Goal: Task Accomplishment & Management: Complete application form

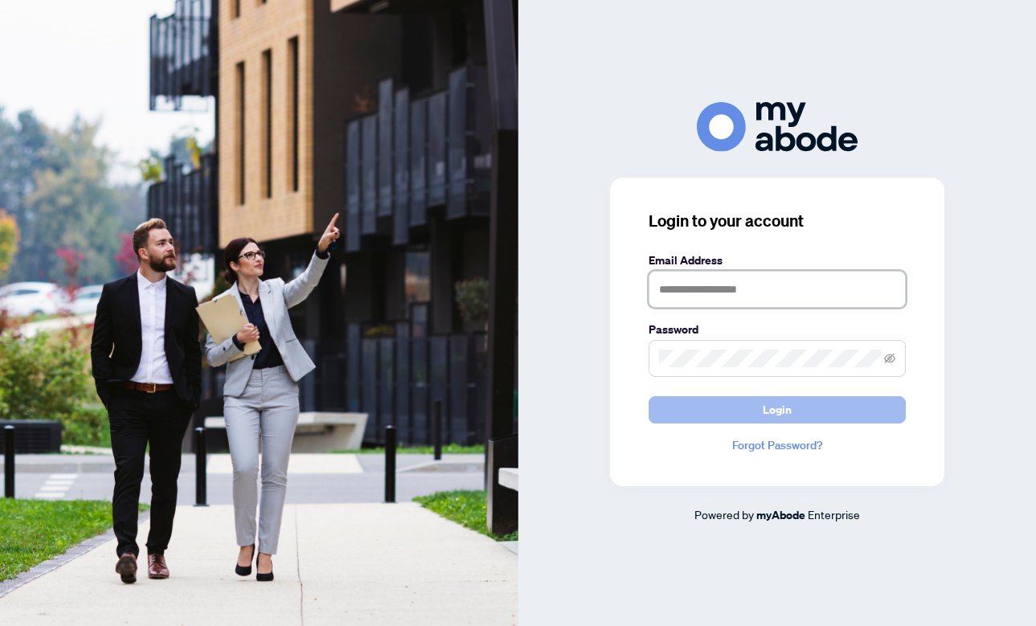
type input "**********"
click at [775, 406] on span "Login" at bounding box center [776, 410] width 29 height 26
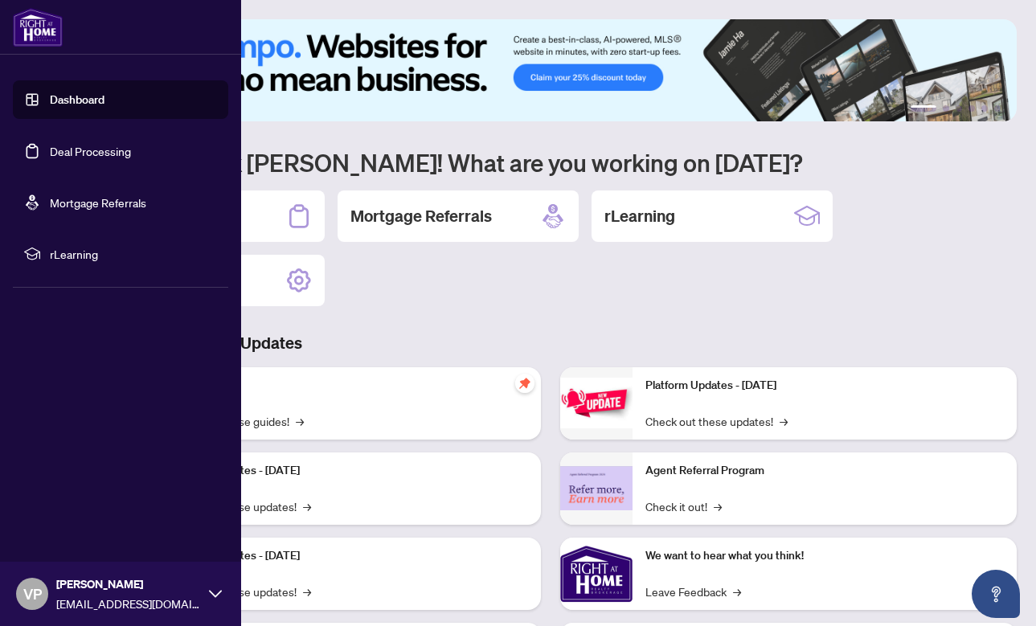
click at [72, 149] on link "Deal Processing" at bounding box center [90, 151] width 81 height 14
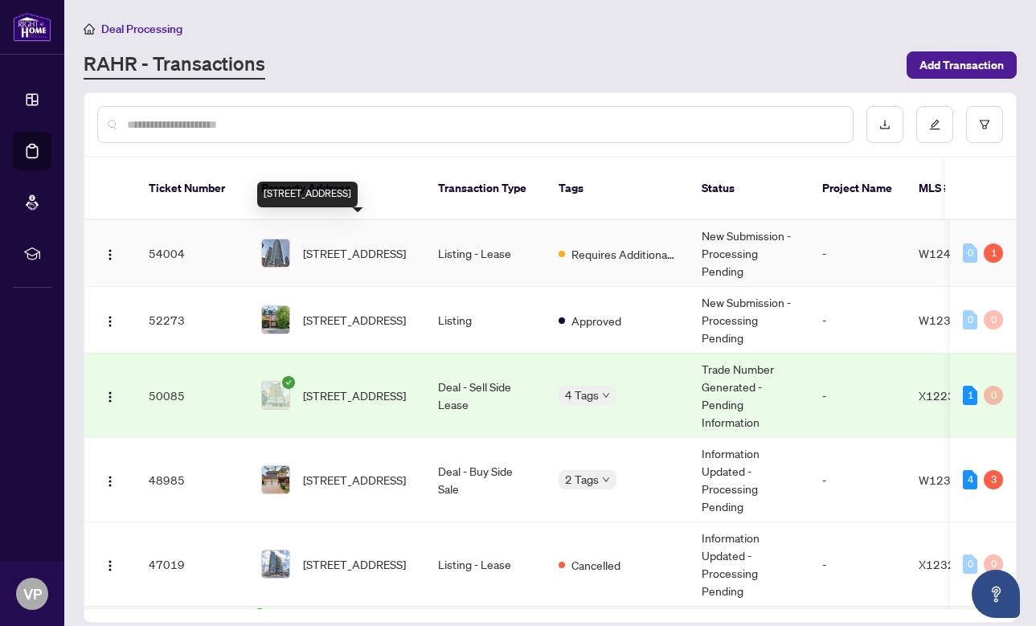
click at [357, 244] on span "3202-2220 Lakeshore Blvd, Toronto, Ontario M8V 0C1, Canada" at bounding box center [354, 253] width 103 height 18
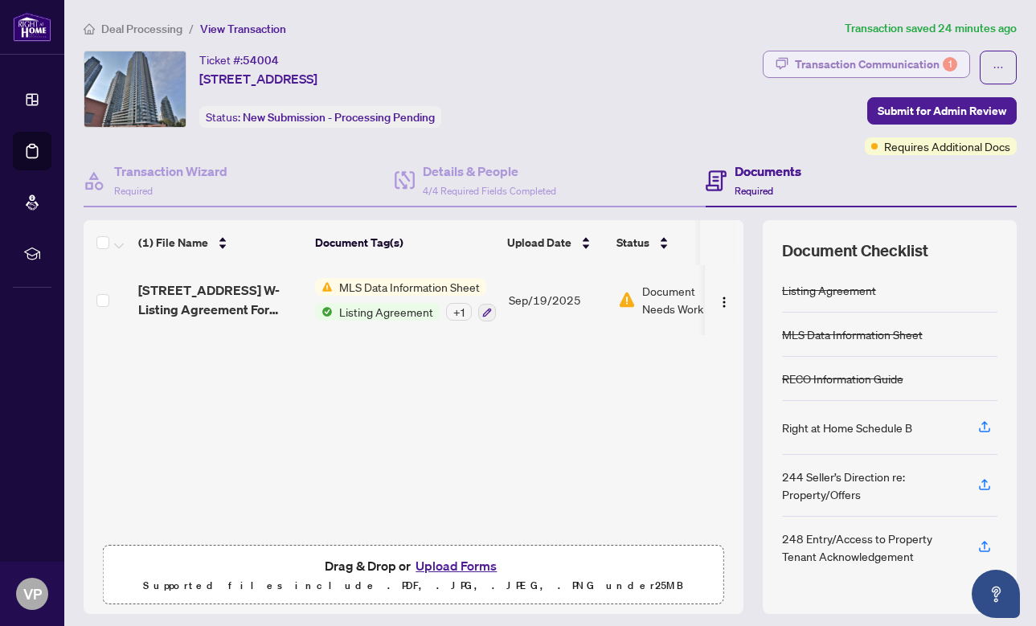
click at [936, 64] on div "Transaction Communication 1" at bounding box center [876, 64] width 162 height 26
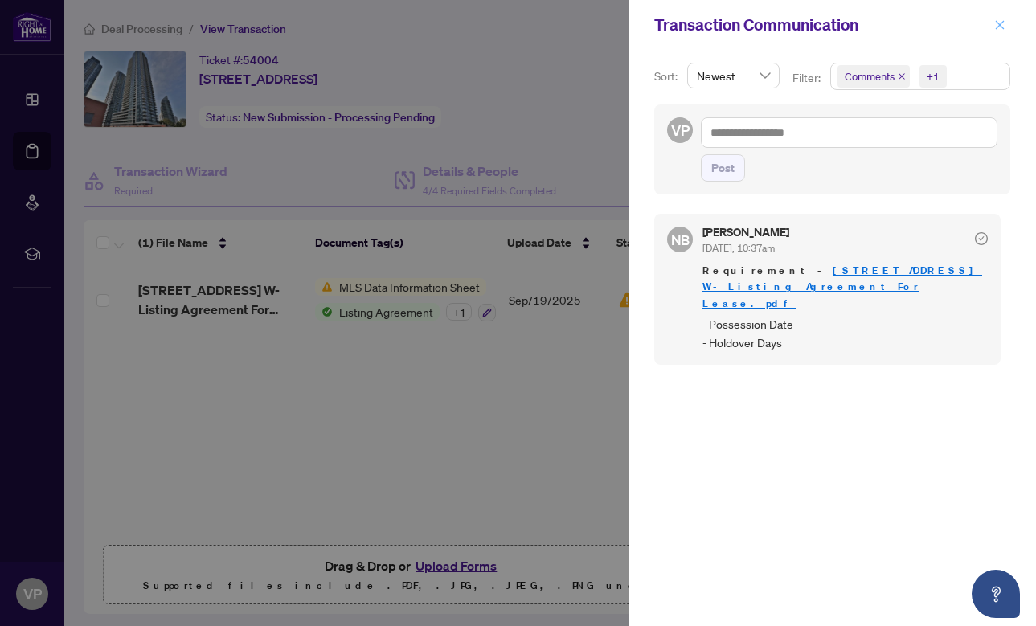
click at [999, 29] on icon "close" at bounding box center [999, 24] width 11 height 11
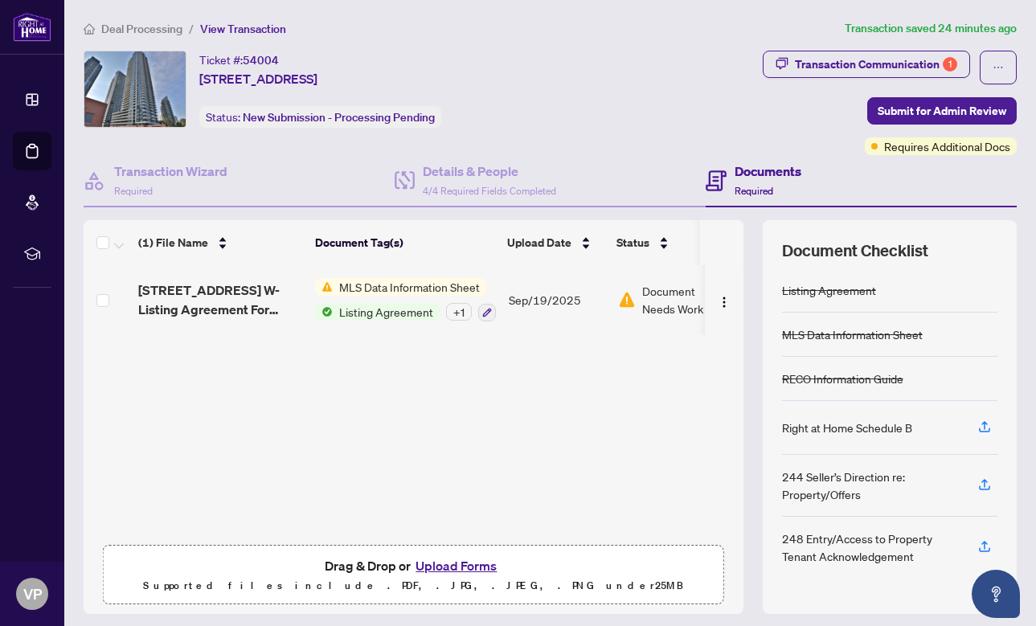
click at [669, 297] on span "Document Needs Work" at bounding box center [684, 299] width 84 height 35
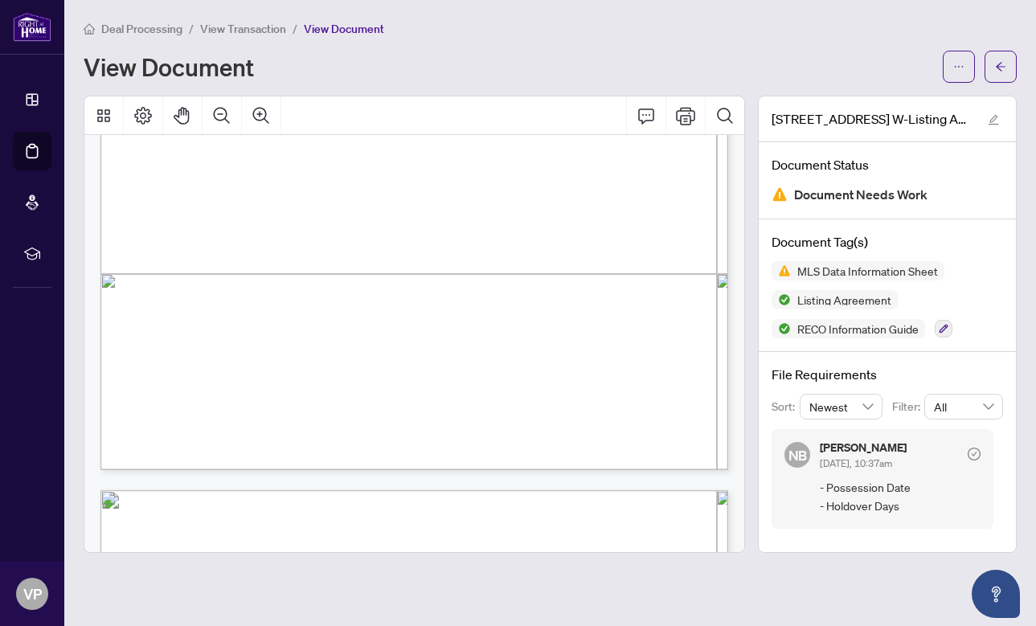
scroll to position [4650, 0]
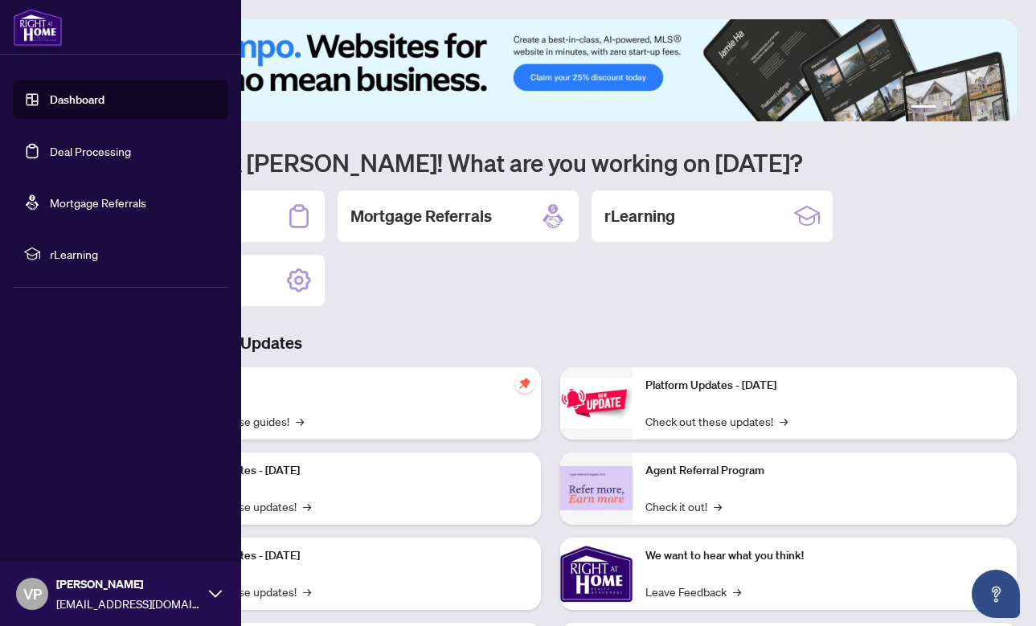
click at [87, 158] on link "Deal Processing" at bounding box center [90, 151] width 81 height 14
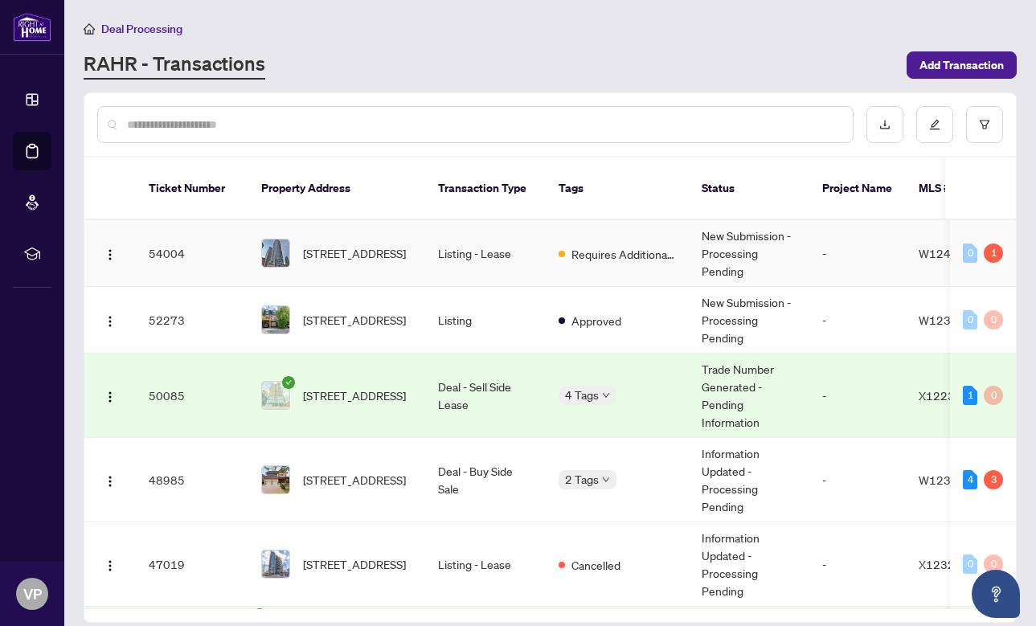
click at [349, 244] on span "3202-2220 Lakeshore Blvd, Toronto, Ontario M8V 0C1, Canada" at bounding box center [354, 253] width 103 height 18
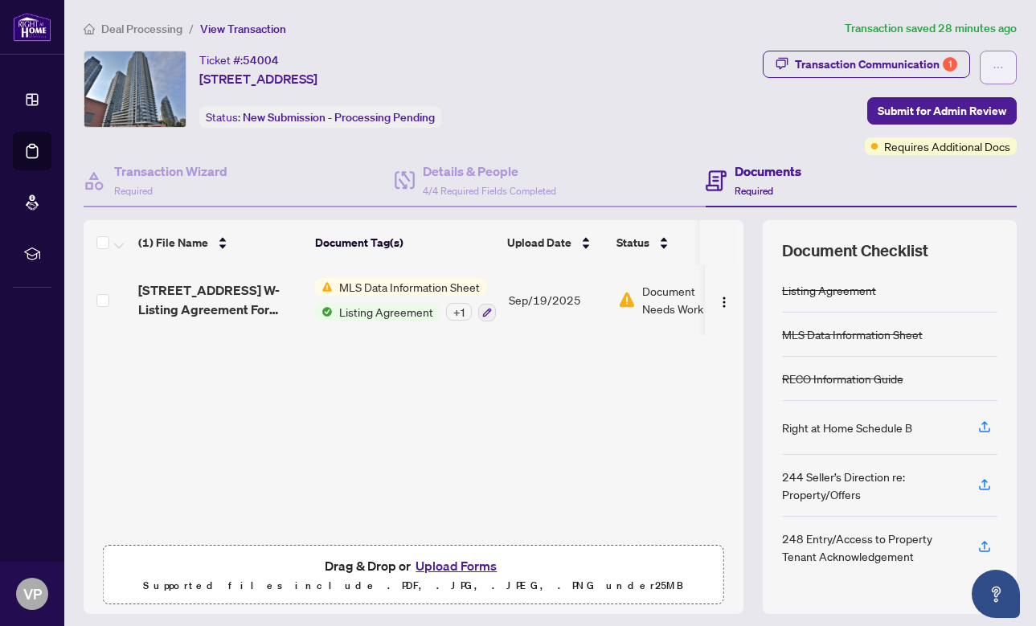
click at [989, 70] on button "button" at bounding box center [997, 68] width 37 height 34
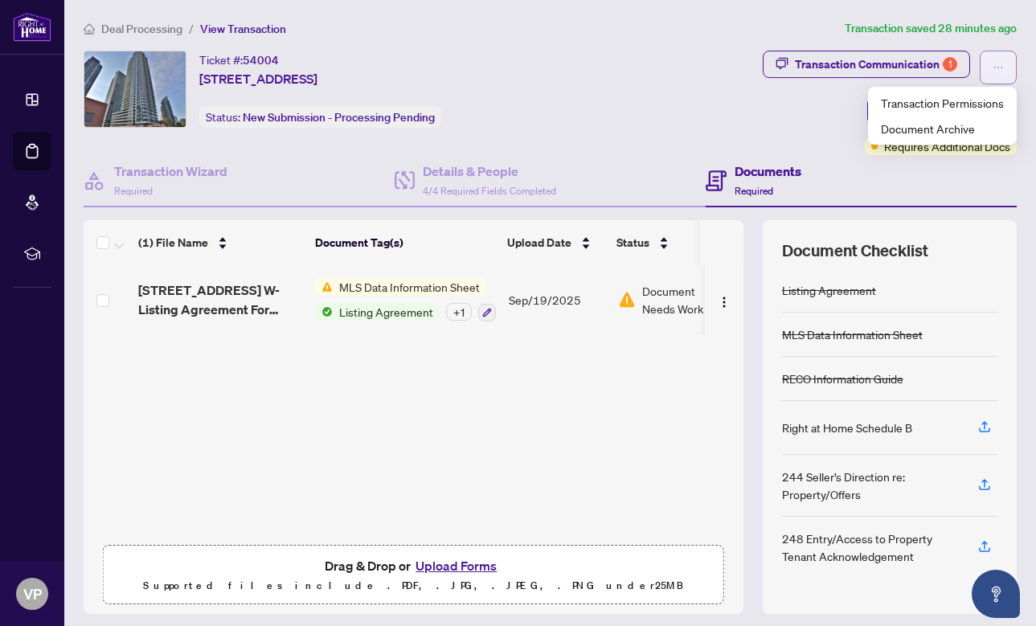
click at [994, 74] on span "button" at bounding box center [997, 68] width 11 height 26
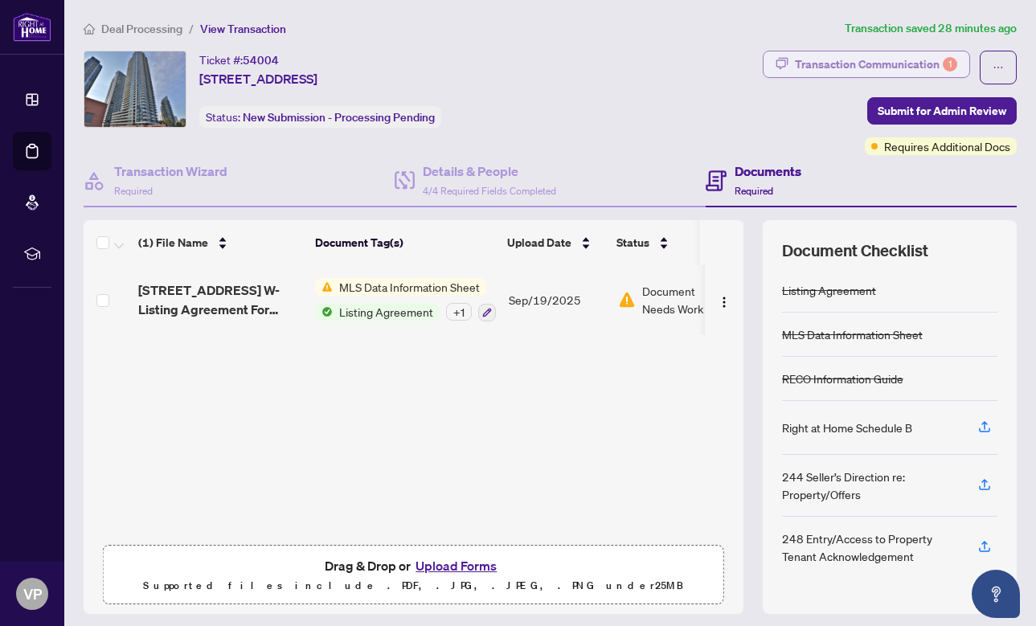
click at [901, 63] on div "Transaction Communication 1" at bounding box center [876, 64] width 162 height 26
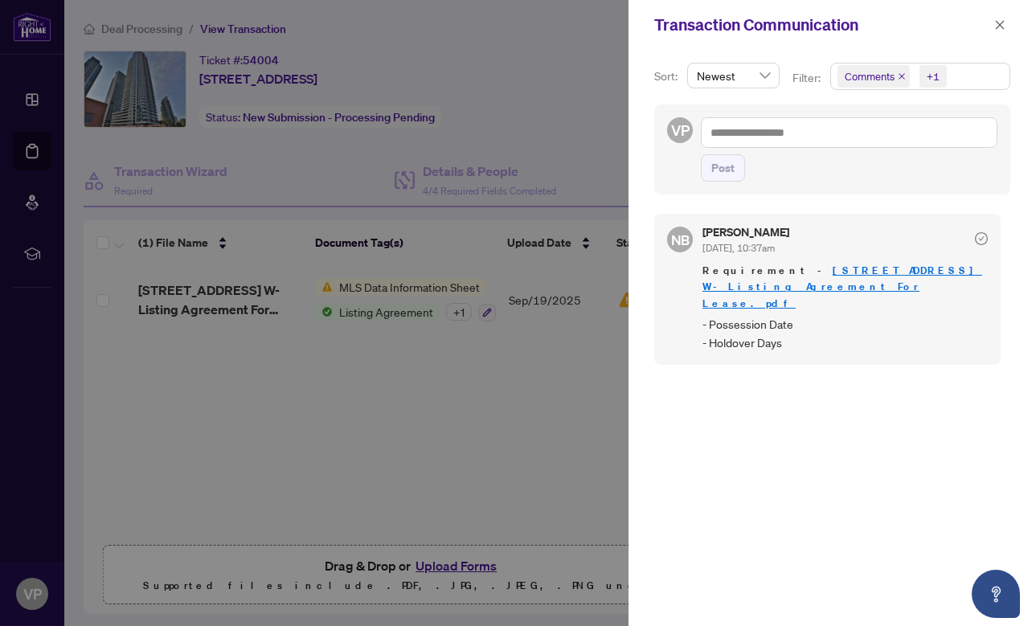
click at [901, 74] on icon "close" at bounding box center [901, 76] width 6 height 6
click at [546, 372] on div at bounding box center [518, 313] width 1036 height 626
click at [1001, 23] on icon "close" at bounding box center [999, 24] width 11 height 11
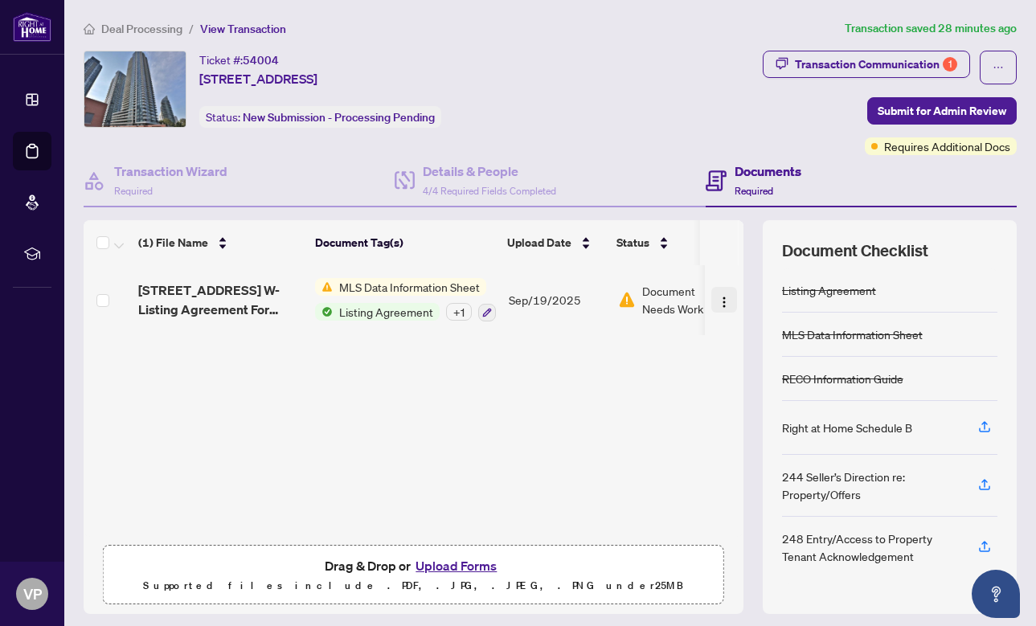
click at [717, 298] on img "button" at bounding box center [723, 302] width 13 height 13
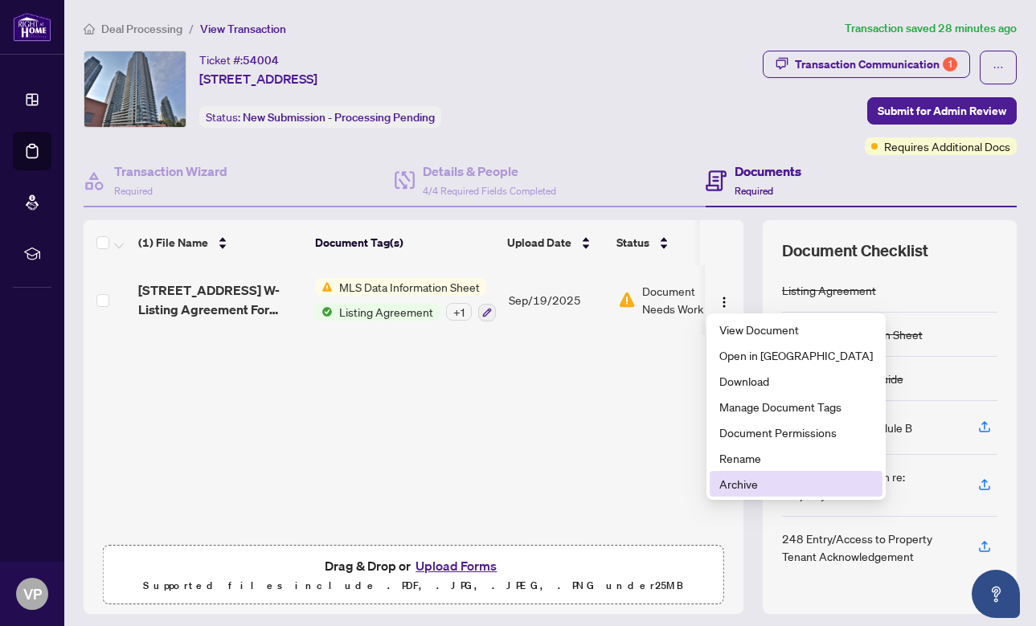
click at [727, 486] on span "Archive" at bounding box center [795, 484] width 153 height 18
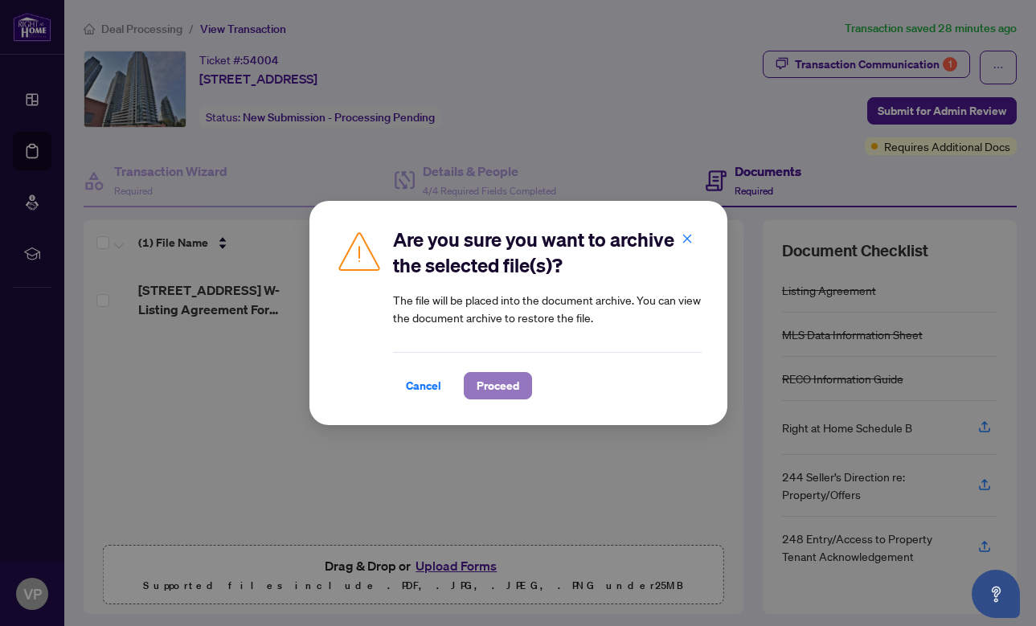
click at [495, 386] on span "Proceed" at bounding box center [497, 386] width 43 height 26
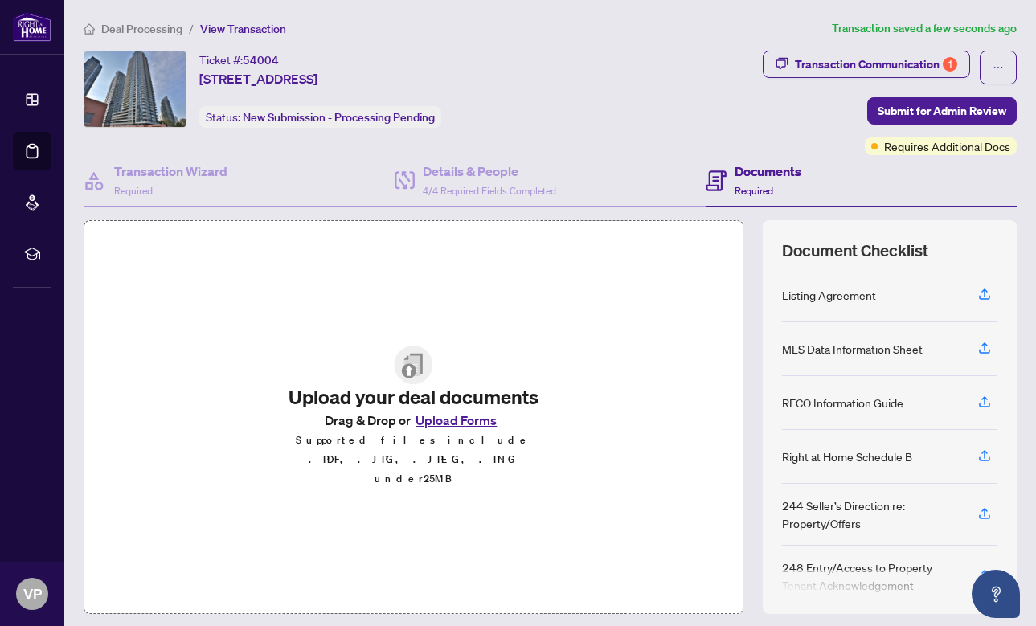
click at [462, 431] on button "Upload Forms" at bounding box center [456, 420] width 91 height 21
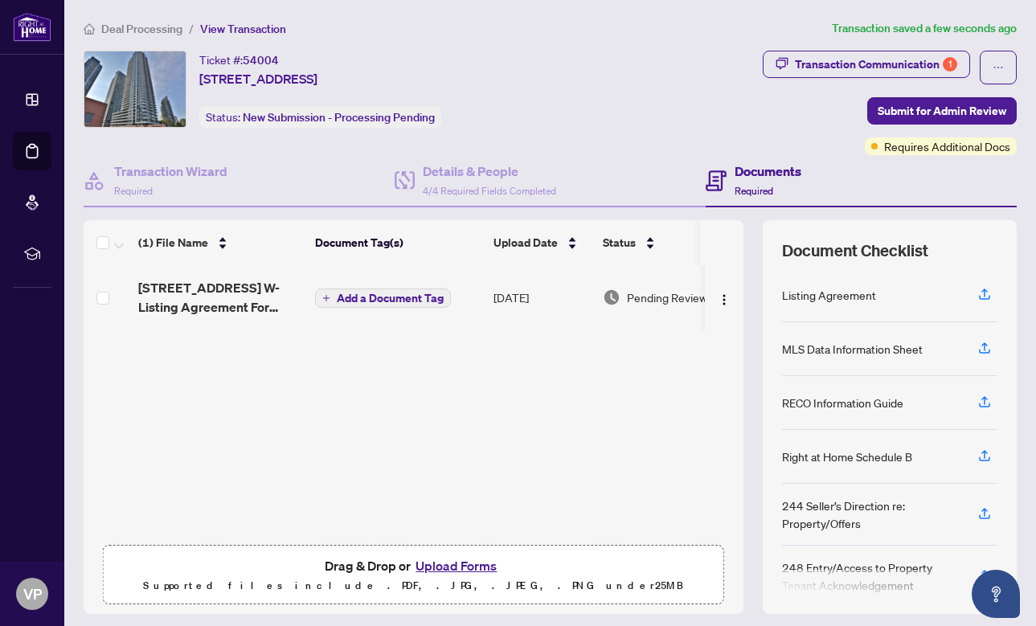
click at [390, 298] on span "Add a Document Tag" at bounding box center [390, 297] width 107 height 11
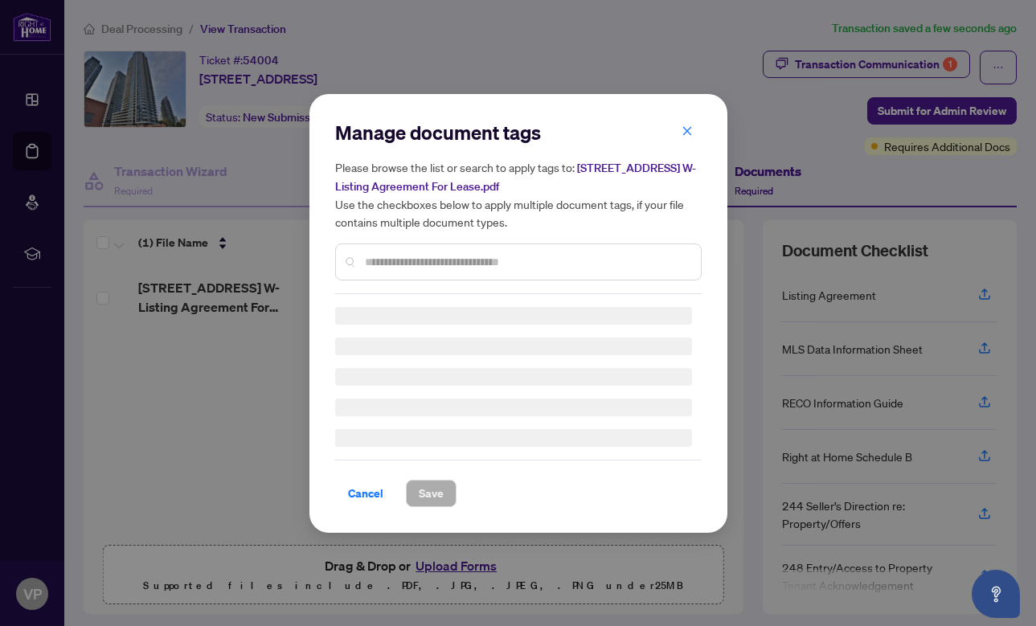
click at [402, 256] on input "text" at bounding box center [526, 262] width 323 height 18
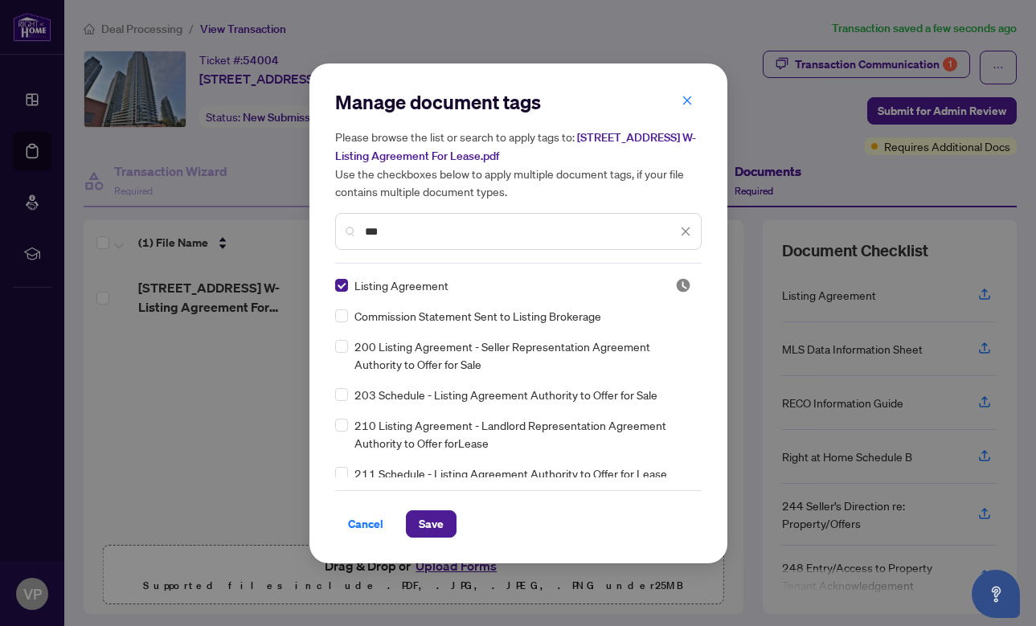
drag, startPoint x: 407, startPoint y: 232, endPoint x: 333, endPoint y: 230, distance: 74.0
click at [333, 230] on div "Manage document tags Please browse the list or search to apply tags to: 3202-22…" at bounding box center [518, 313] width 418 height 500
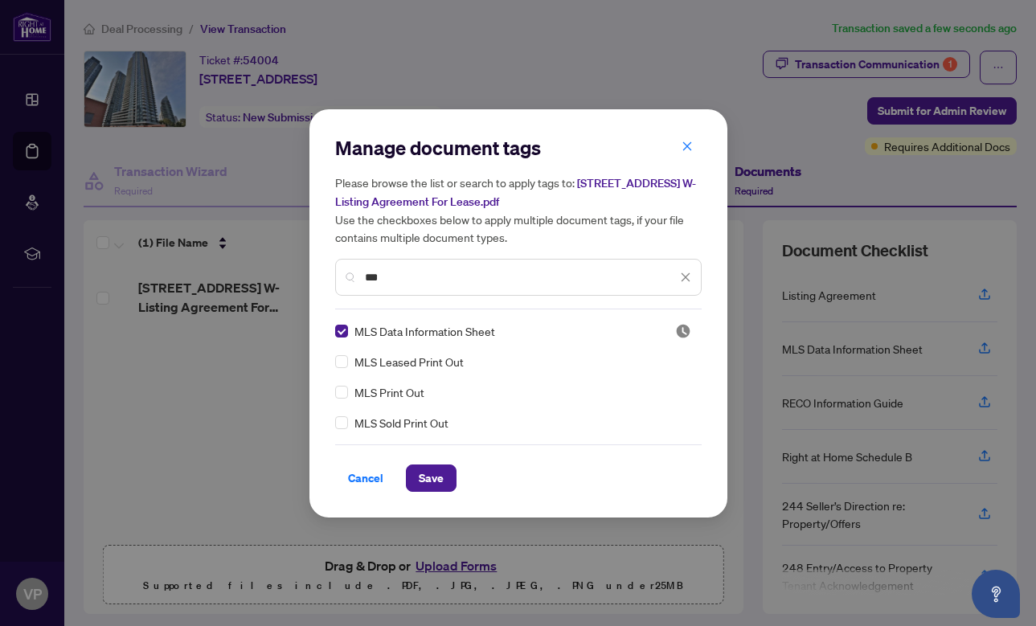
drag, startPoint x: 402, startPoint y: 274, endPoint x: 323, endPoint y: 272, distance: 78.8
click at [323, 272] on div "Manage document tags Please browse the list or search to apply tags to: 3202-22…" at bounding box center [518, 313] width 418 height 408
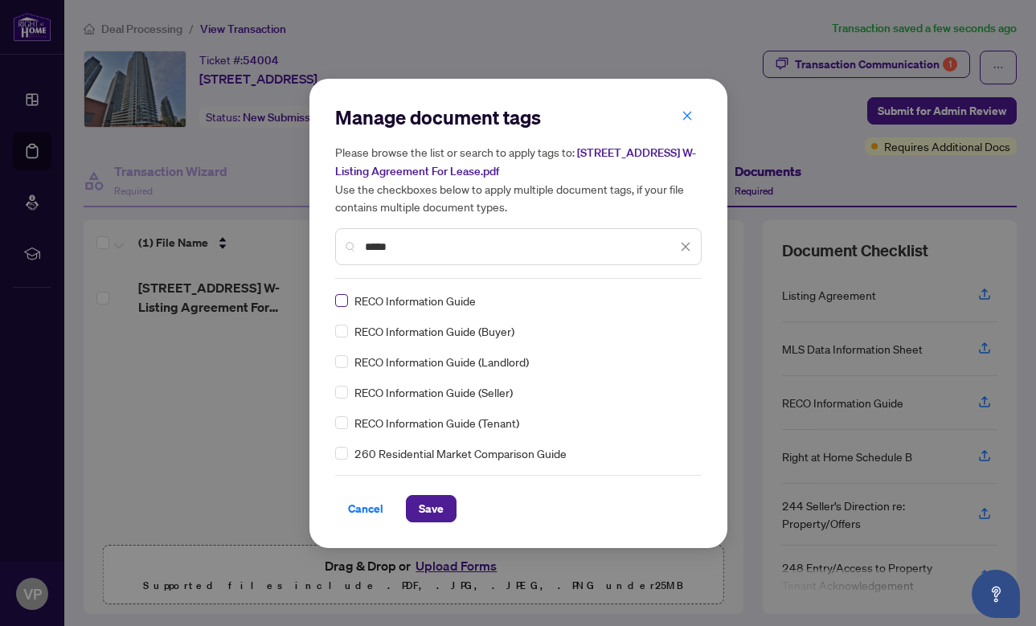
type input "*****"
click at [437, 504] on span "Save" at bounding box center [431, 509] width 25 height 26
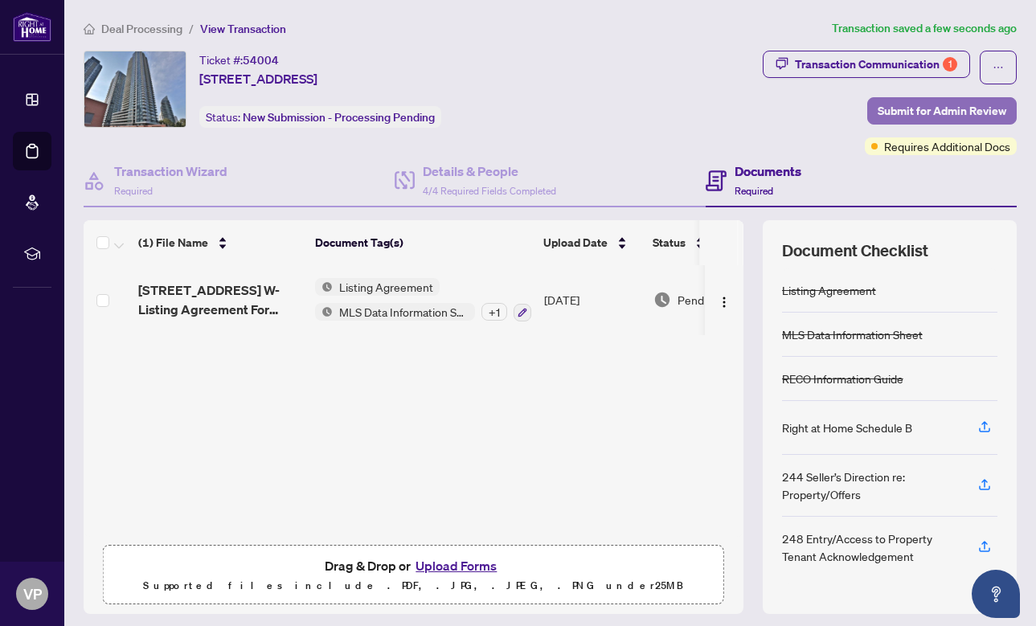
click at [950, 107] on span "Submit for Admin Review" at bounding box center [941, 111] width 129 height 26
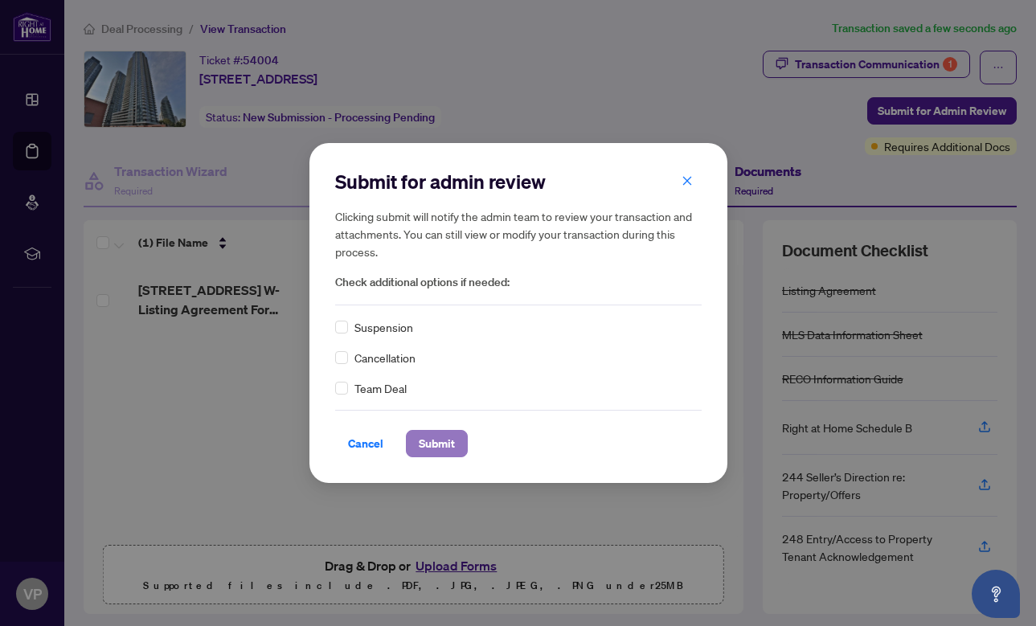
click at [441, 445] on span "Submit" at bounding box center [437, 444] width 36 height 26
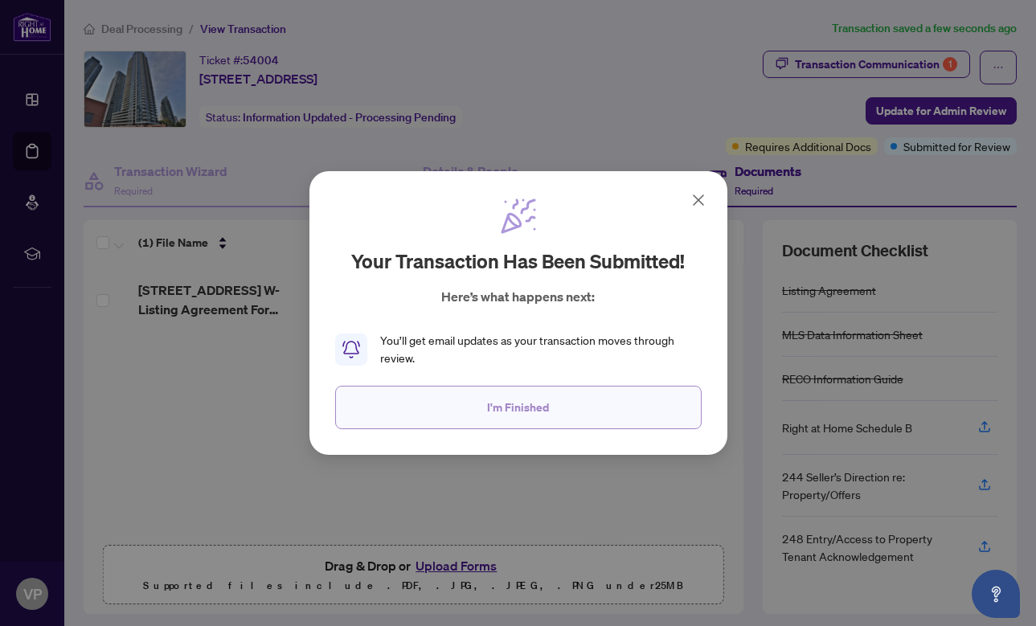
click at [546, 413] on span "I'm Finished" at bounding box center [518, 407] width 62 height 26
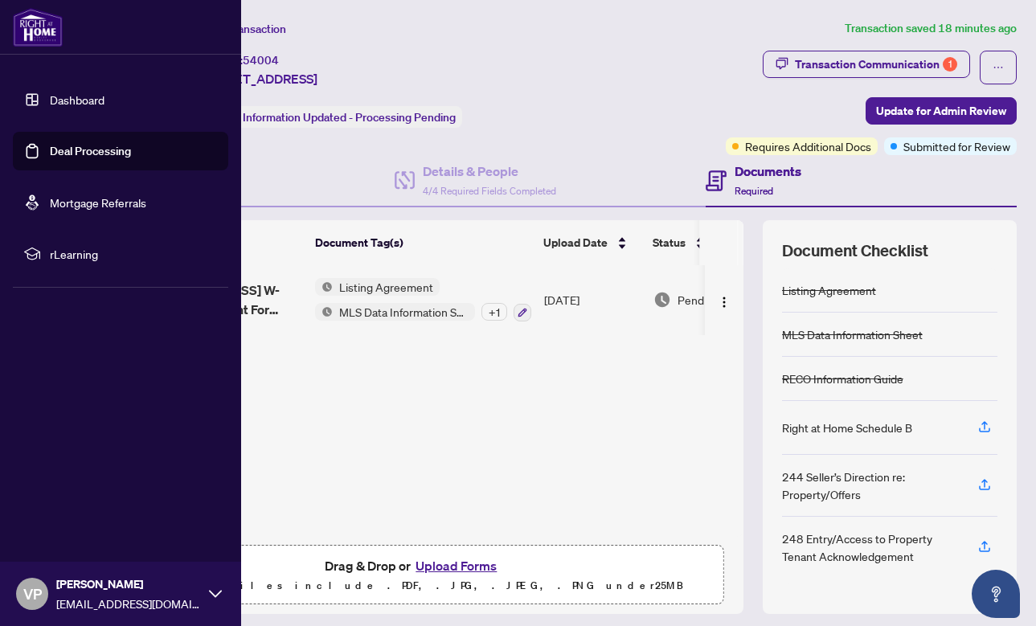
click at [100, 148] on link "Deal Processing" at bounding box center [90, 151] width 81 height 14
